Goal: Download file/media

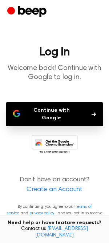
click at [53, 110] on button "Continue with Google" at bounding box center [54, 114] width 97 height 24
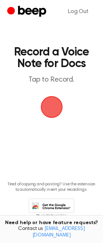
click at [46, 116] on span "button" at bounding box center [52, 107] width 22 height 22
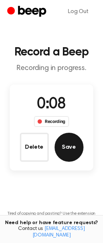
click at [68, 148] on button "Save" at bounding box center [69, 147] width 29 height 29
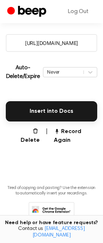
scroll to position [130, 0]
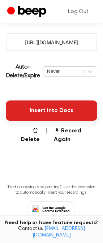
click at [46, 105] on button "Insert into Docs" at bounding box center [52, 110] width 92 height 20
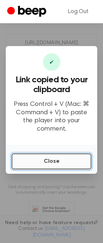
click at [45, 159] on button "Close" at bounding box center [52, 161] width 80 height 16
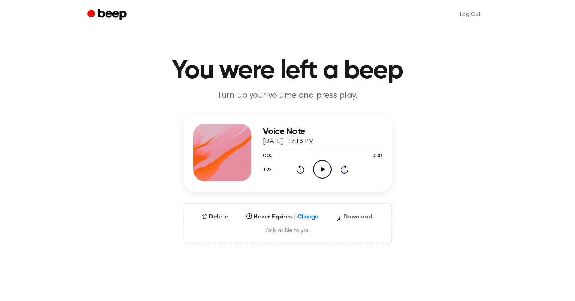
click at [351, 217] on button "Download" at bounding box center [354, 219] width 42 height 12
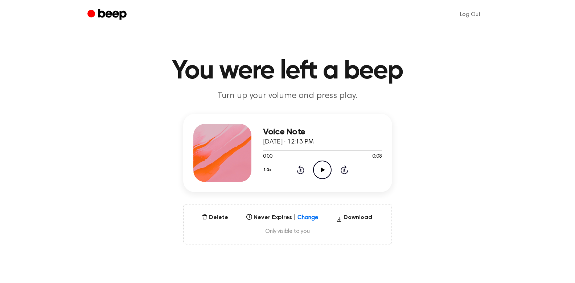
click at [326, 168] on icon "Play Audio" at bounding box center [322, 169] width 18 height 18
click at [324, 168] on icon at bounding box center [322, 169] width 3 height 5
